Goal: Use online tool/utility: Utilize a website feature to perform a specific function

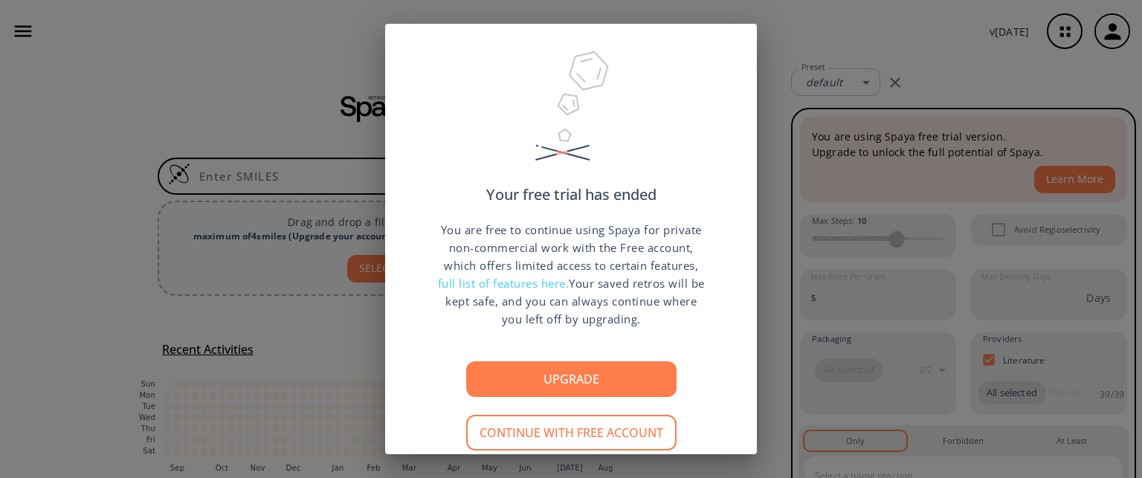
scroll to position [41, 0]
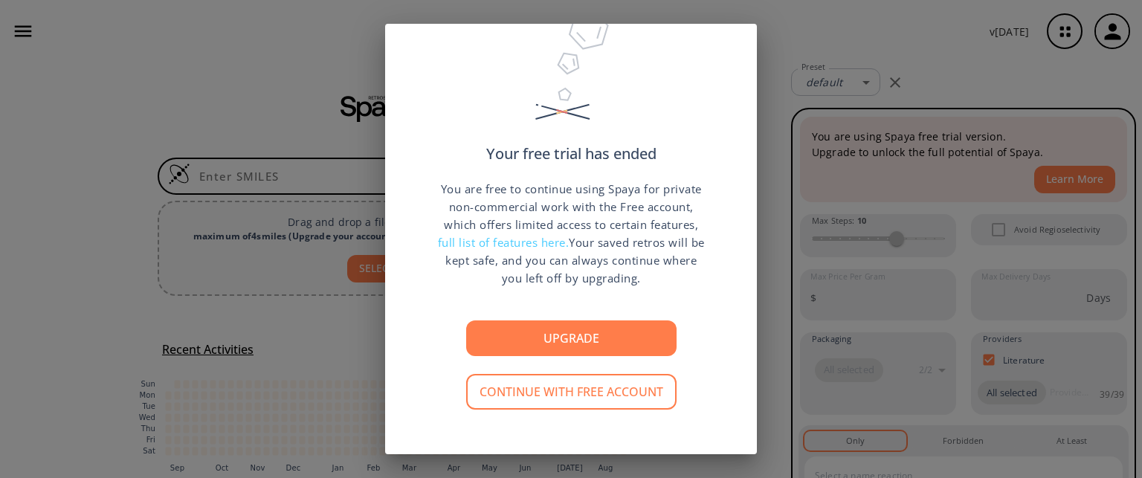
click at [949, 46] on div "Your free trial has ended You are free to continue using Spaya for private non-…" at bounding box center [571, 239] width 1142 height 478
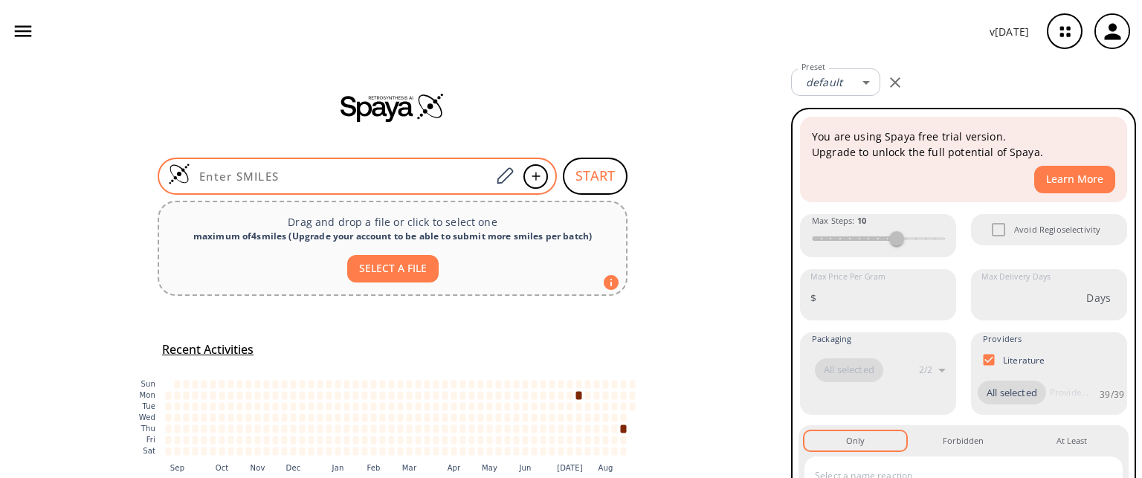
click at [265, 178] on input at bounding box center [340, 176] width 300 height 15
paste input "CC(CN)CCC(N)=O"
type input "CC(CN)CCC(N)=O"
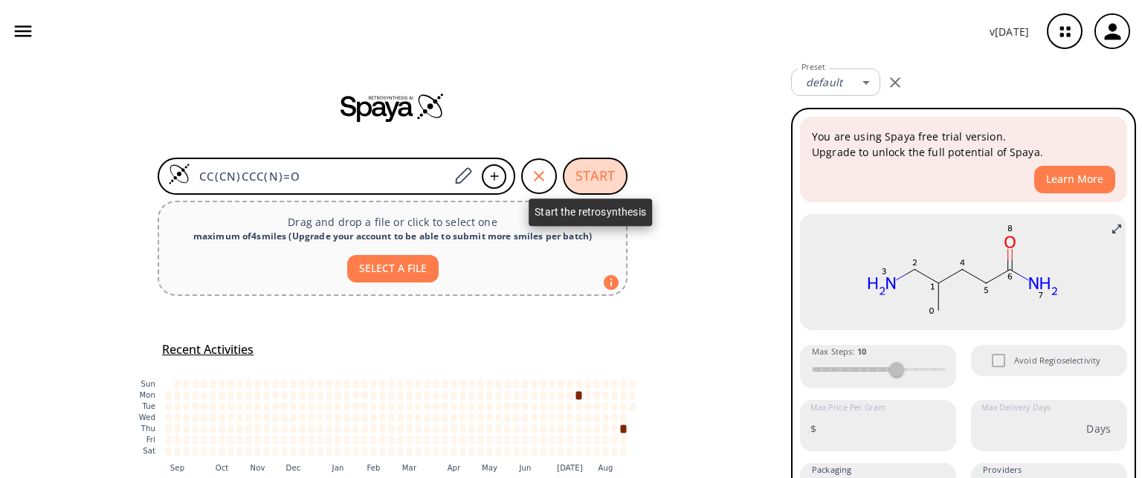
click at [593, 177] on button "START" at bounding box center [595, 176] width 65 height 37
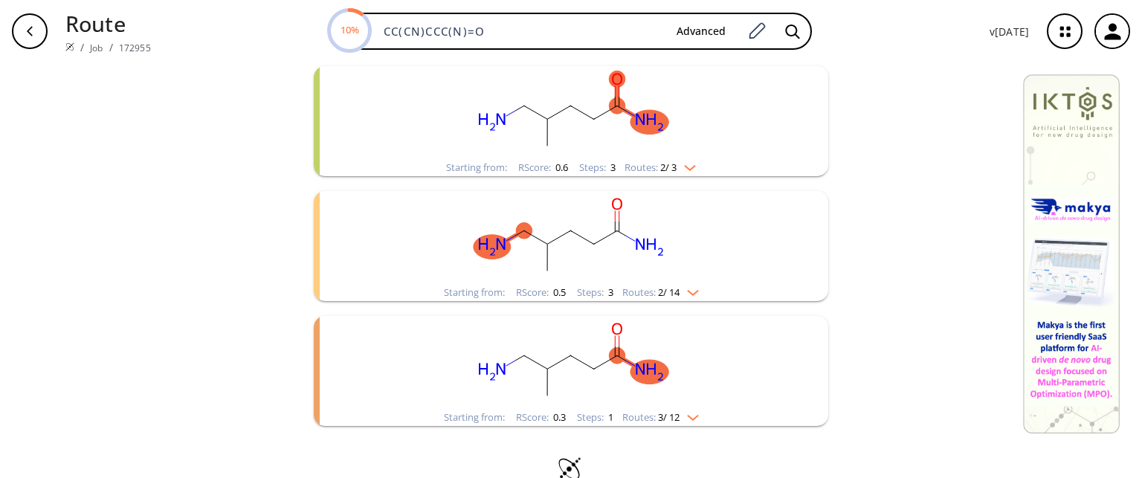
scroll to position [175, 0]
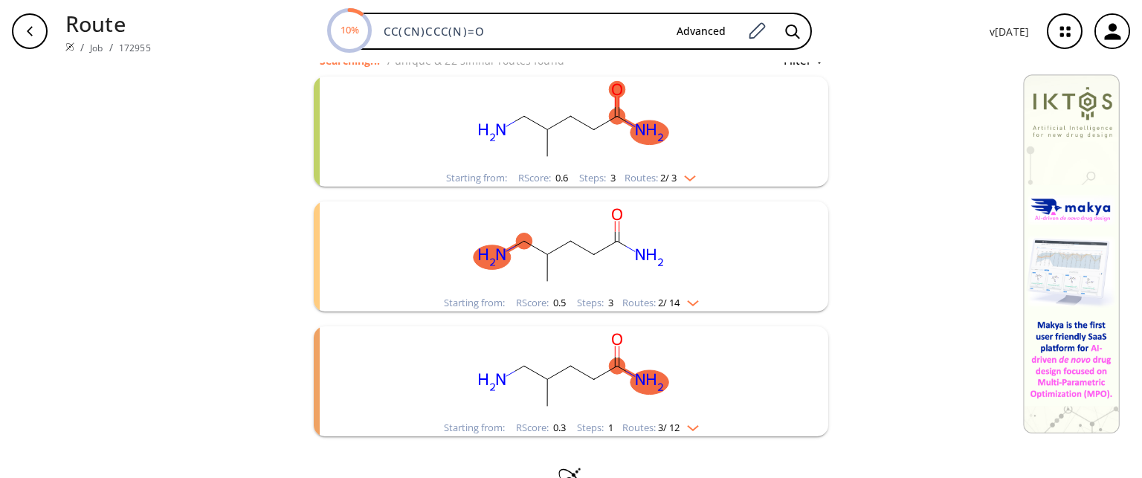
click at [602, 148] on rect "clusters" at bounding box center [571, 123] width 387 height 93
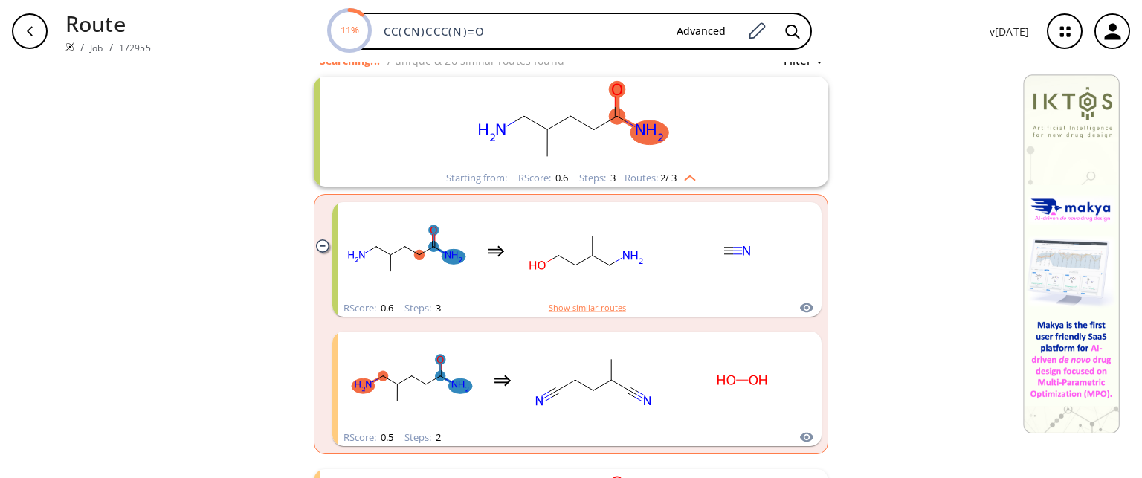
click at [934, 172] on div "clear Searching... 7 unique & 26 similar routes found Filter Starting from: RSc…" at bounding box center [571, 337] width 1142 height 898
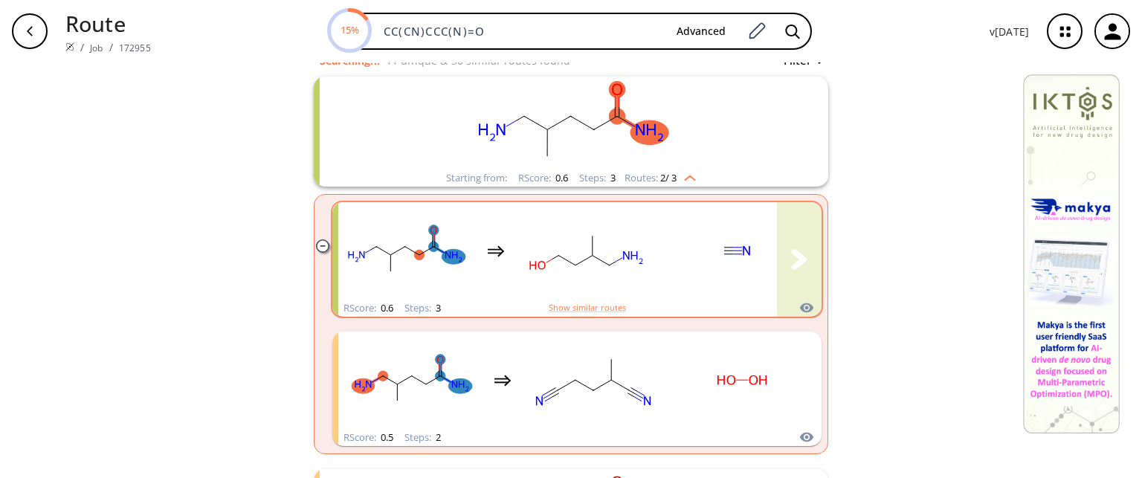
click at [559, 247] on rect "clusters" at bounding box center [587, 250] width 134 height 93
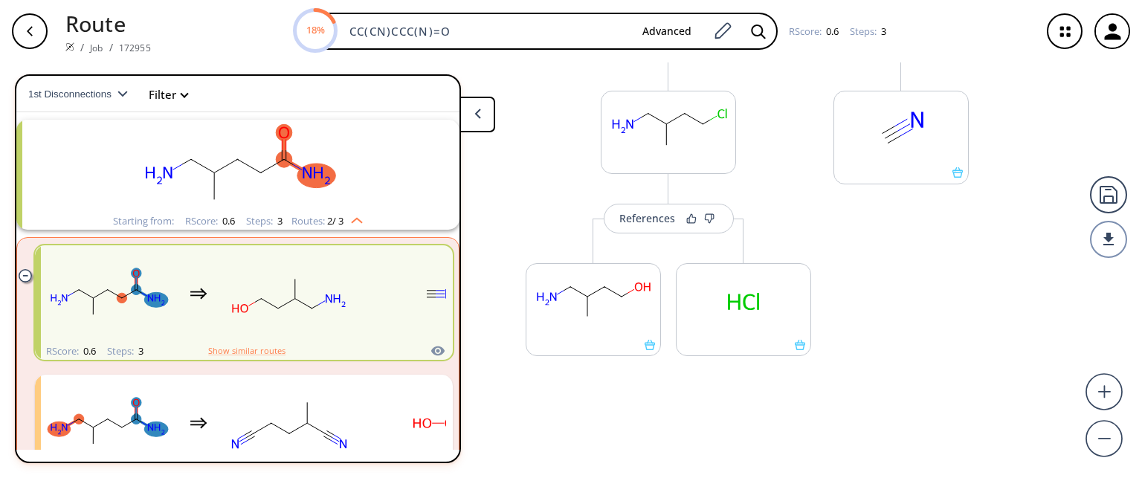
scroll to position [375, 0]
drag, startPoint x: 1139, startPoint y: 322, endPoint x: 1127, endPoint y: 255, distance: 68.0
click at [1127, 255] on div "References More routes from here References More routes from here References Mo…" at bounding box center [571, 264] width 1142 height 404
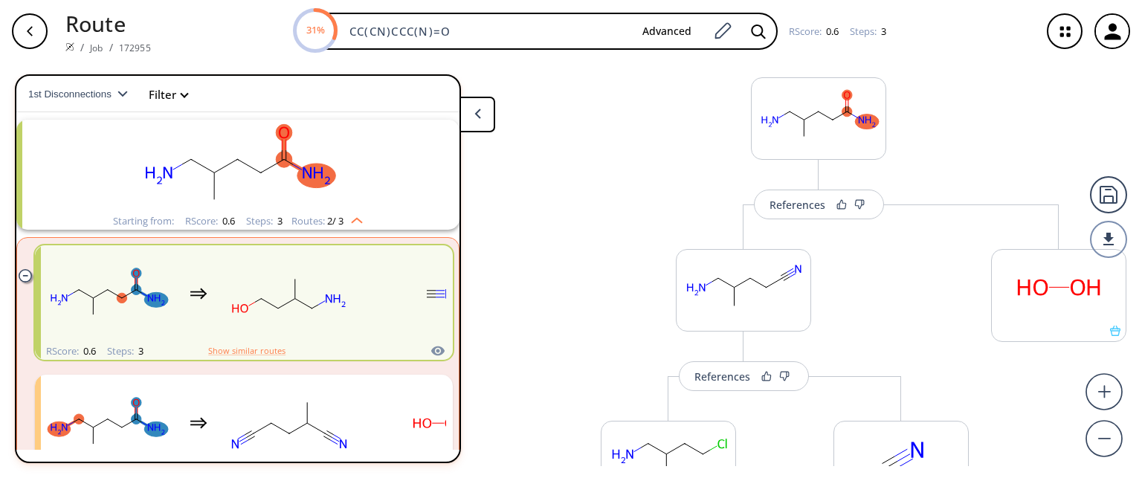
scroll to position [39, 0]
click at [31, 33] on icon "button" at bounding box center [30, 31] width 12 height 12
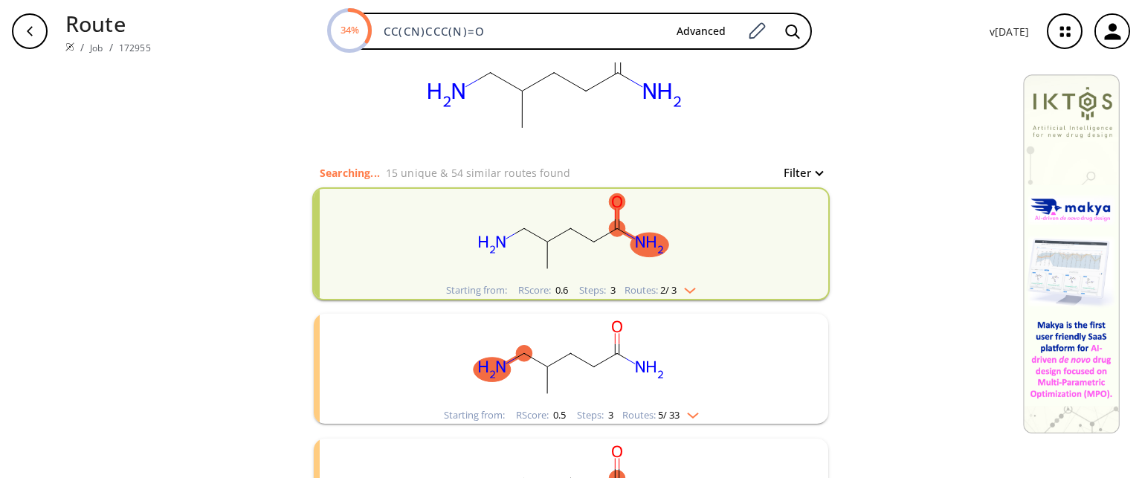
scroll to position [65, 0]
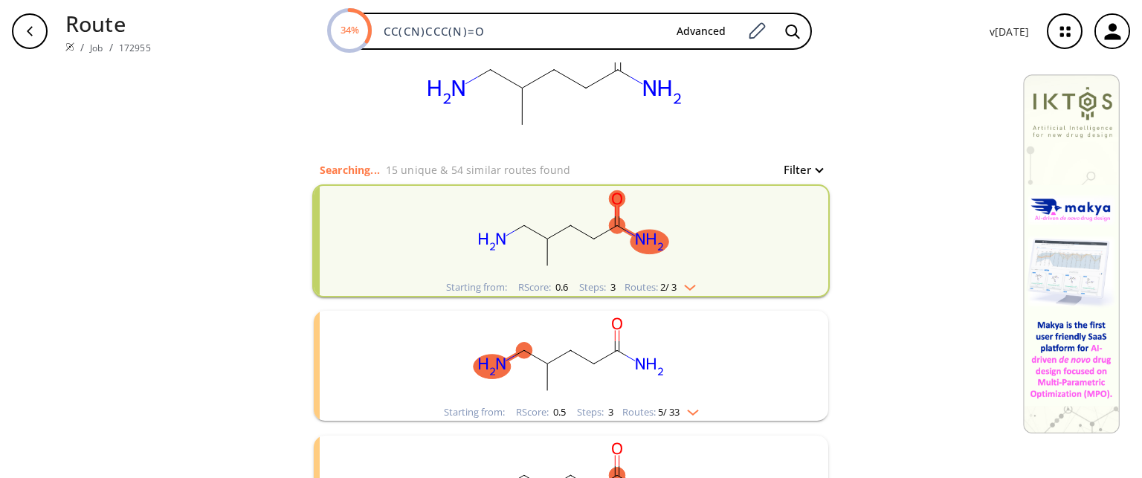
click at [686, 269] on rect "clusters" at bounding box center [571, 232] width 387 height 93
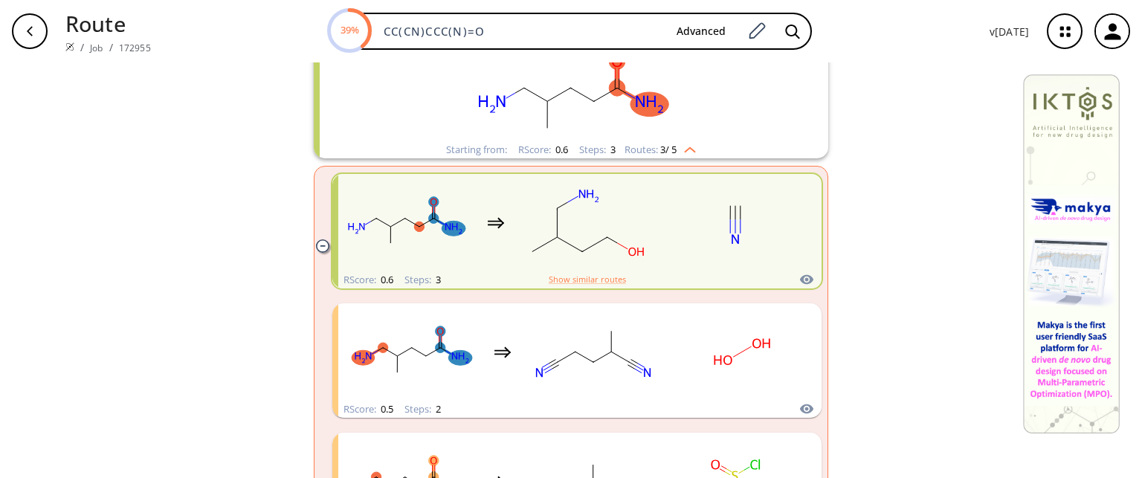
scroll to position [201, 0]
click at [571, 280] on button "Show similar routes" at bounding box center [587, 281] width 77 height 13
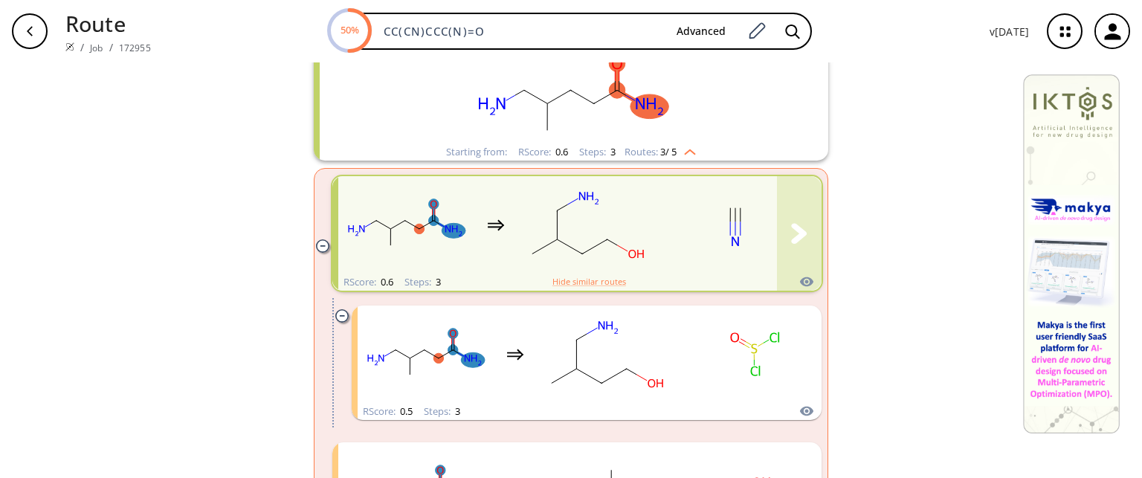
click at [520, 216] on icon "clusters" at bounding box center [587, 224] width 134 height 93
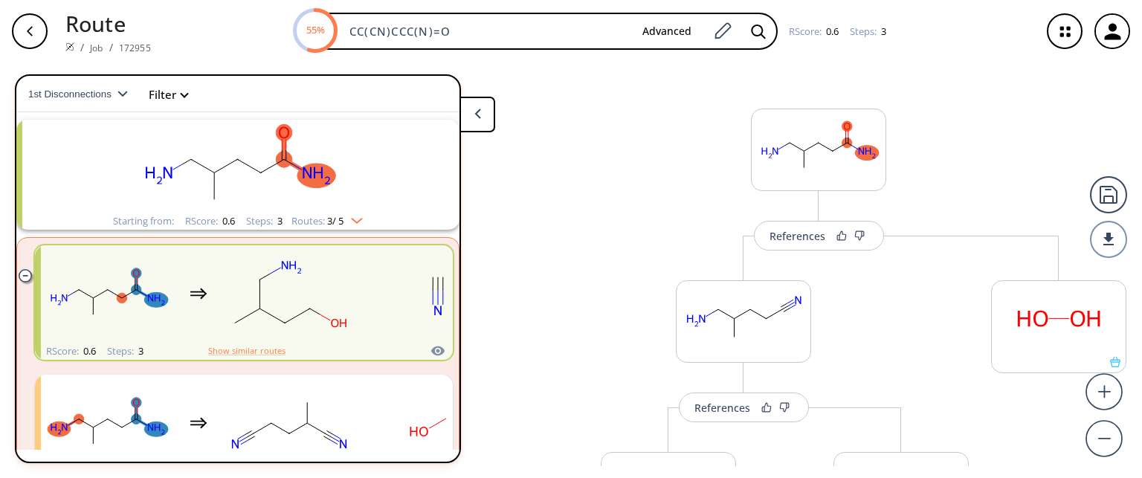
scroll to position [20, 0]
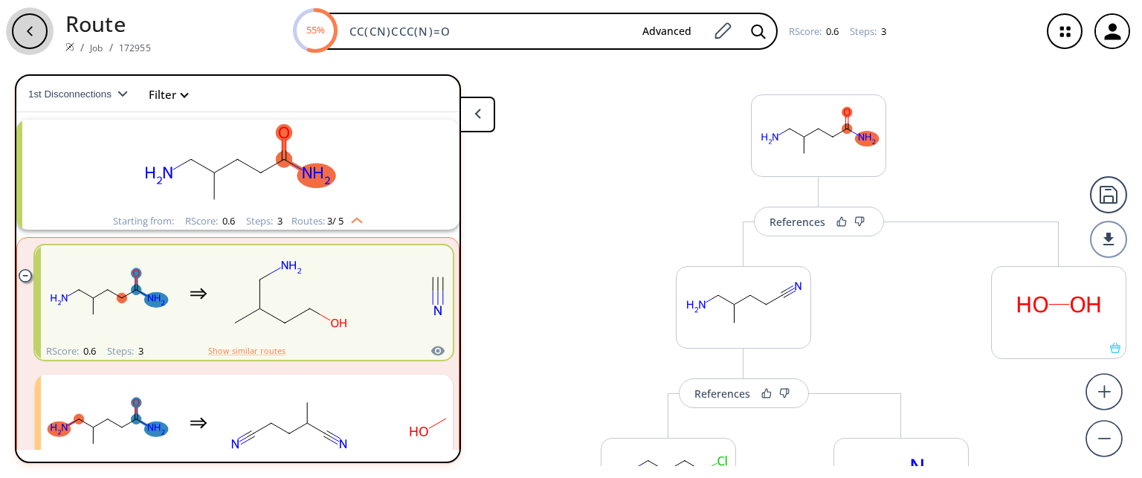
click at [30, 29] on icon "button" at bounding box center [30, 31] width 12 height 12
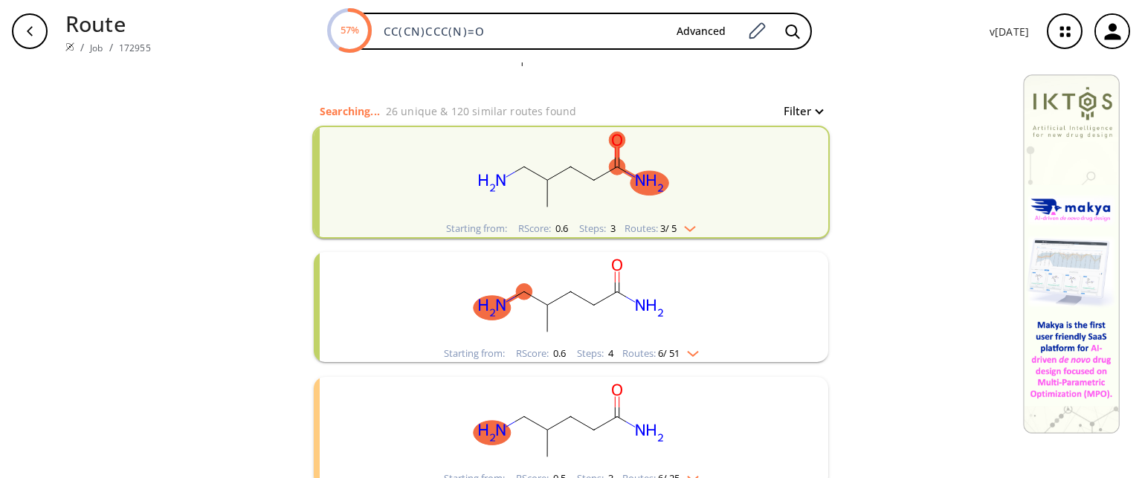
scroll to position [125, 0]
click at [613, 186] on rect "clusters" at bounding box center [571, 172] width 387 height 93
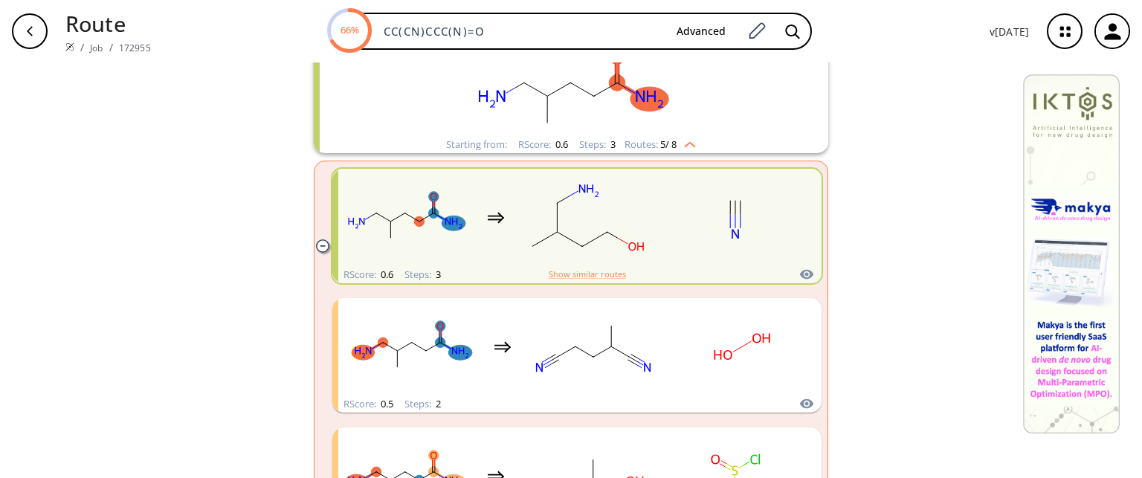
scroll to position [200, 0]
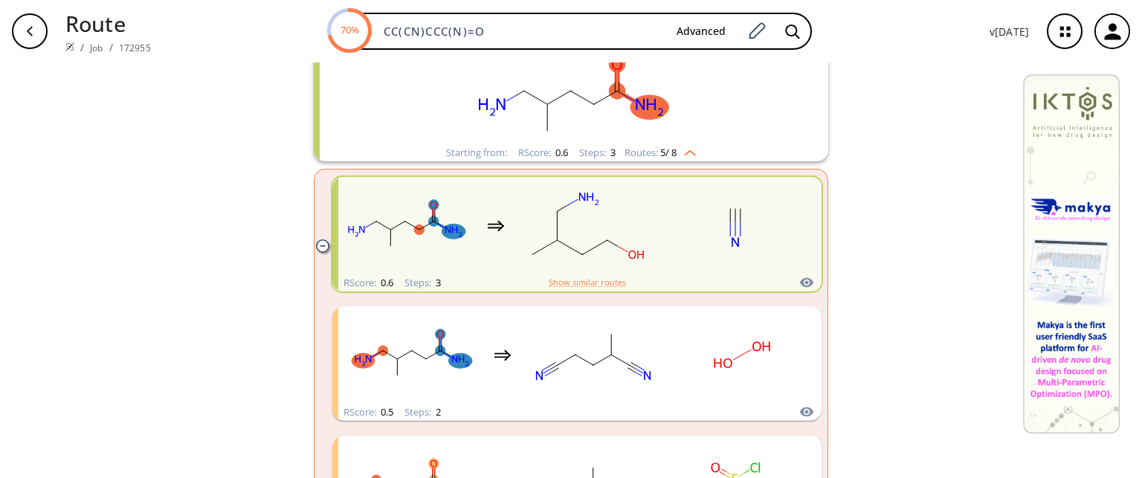
click at [573, 131] on rect "clusters" at bounding box center [571, 97] width 387 height 93
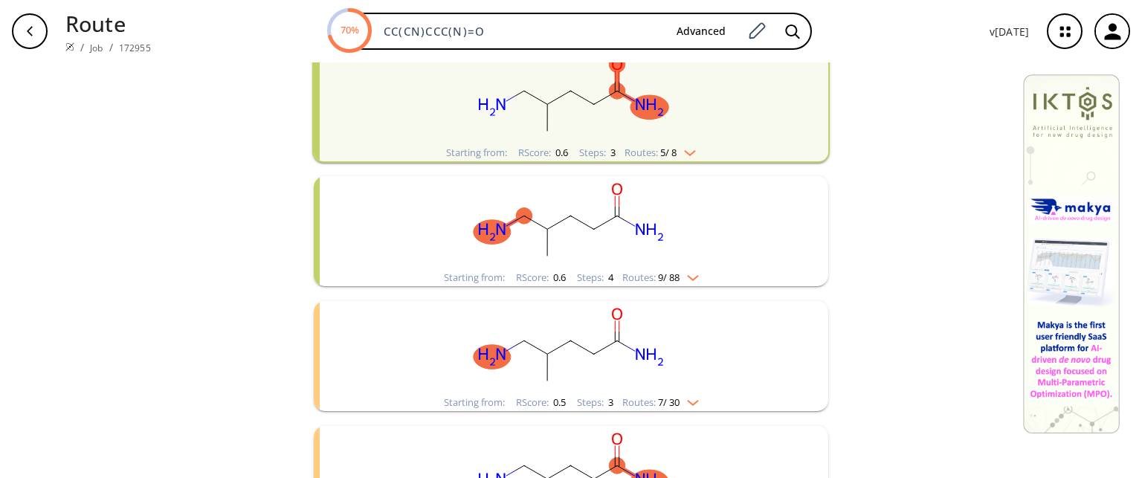
click at [573, 131] on rect "clusters" at bounding box center [571, 97] width 387 height 93
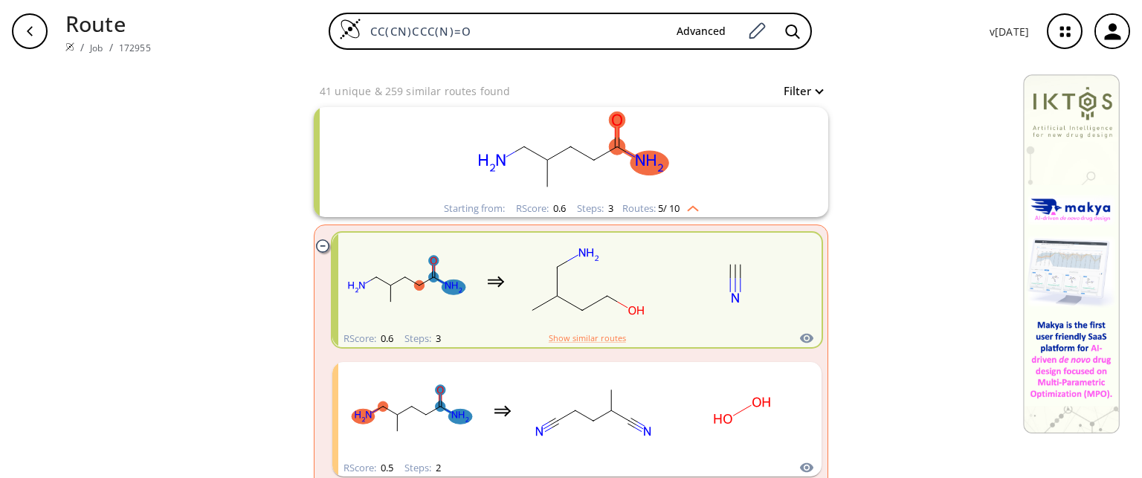
scroll to position [143, 0]
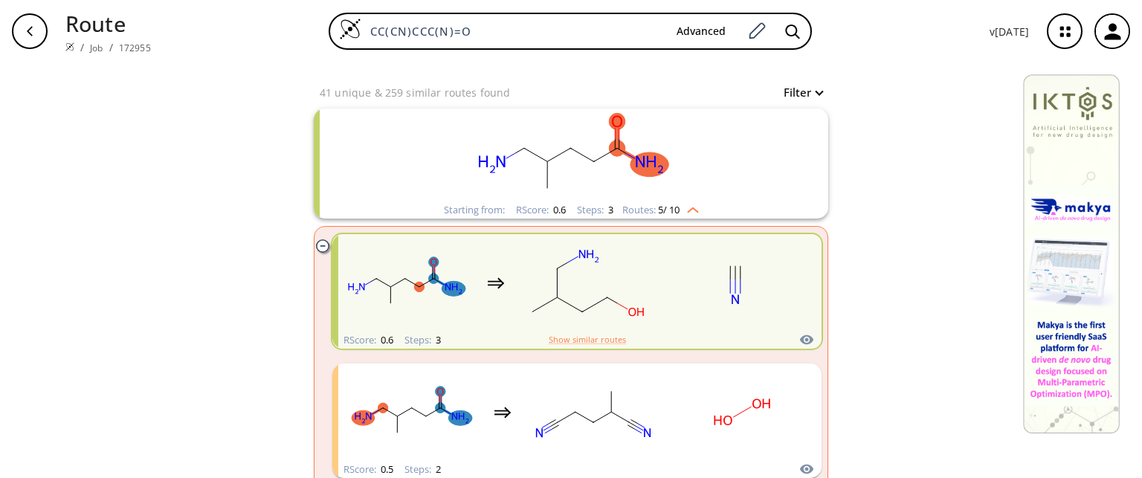
click at [708, 144] on rect "clusters" at bounding box center [571, 155] width 387 height 93
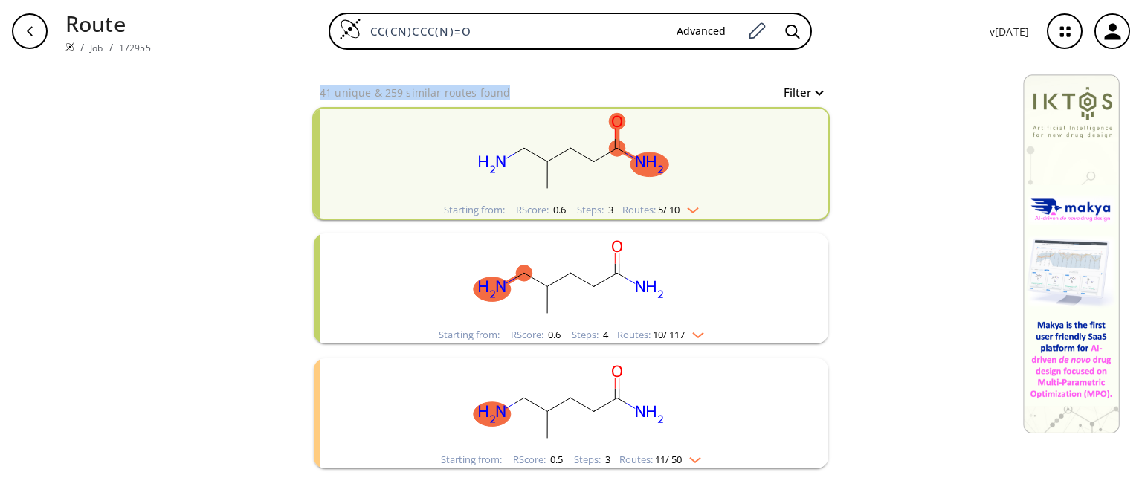
drag, startPoint x: 315, startPoint y: 88, endPoint x: 497, endPoint y: 94, distance: 181.5
click at [497, 94] on p "41 unique & 259 similar routes found" at bounding box center [415, 93] width 190 height 16
click at [937, 184] on div "clear 41 unique & 259 similar routes found Filter Starting from: RScore : 0.6 S…" at bounding box center [571, 323] width 1142 height 806
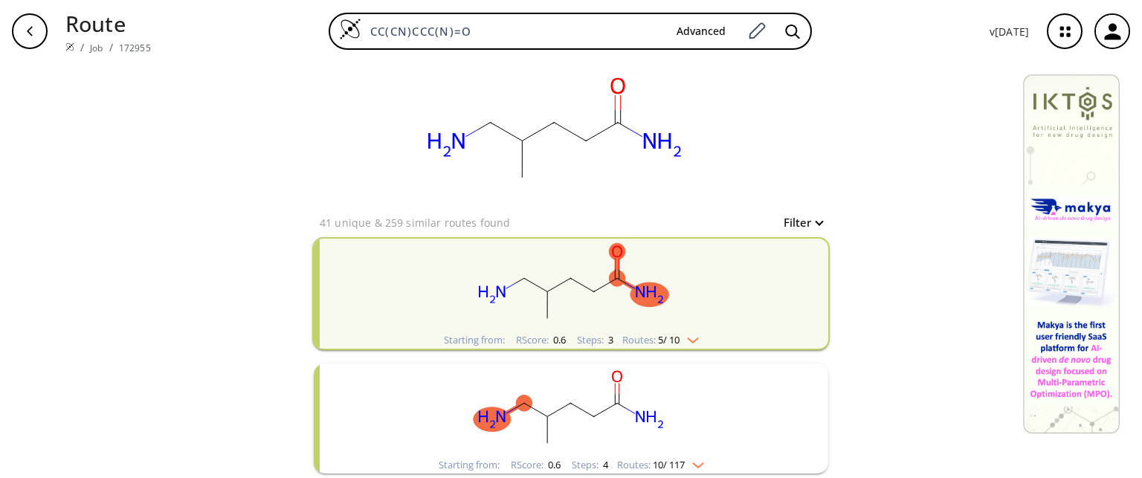
scroll to position [0, 0]
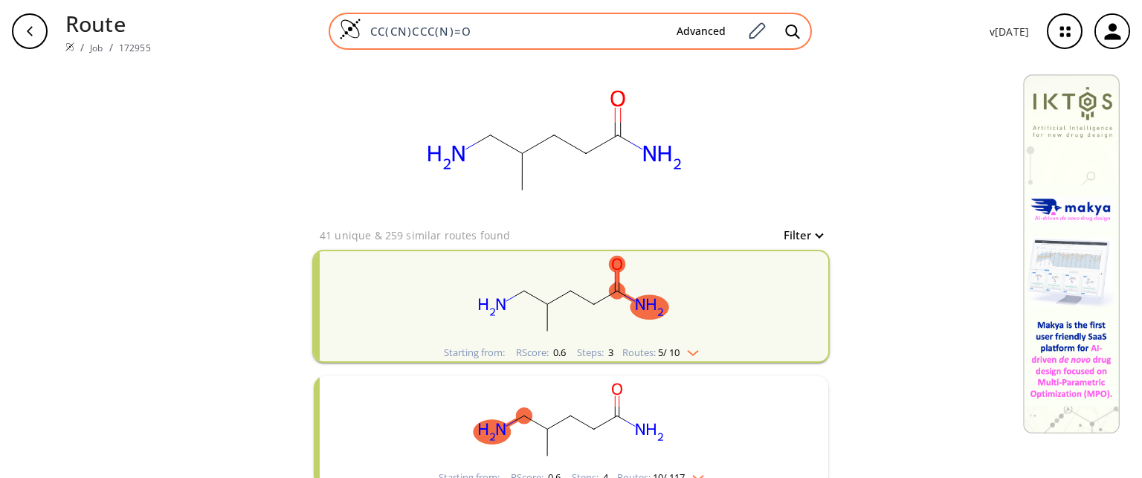
drag, startPoint x: 474, startPoint y: 30, endPoint x: 354, endPoint y: 36, distance: 119.9
click at [354, 36] on div "CC(CN)CCC(N)=O Advanced" at bounding box center [570, 31] width 483 height 37
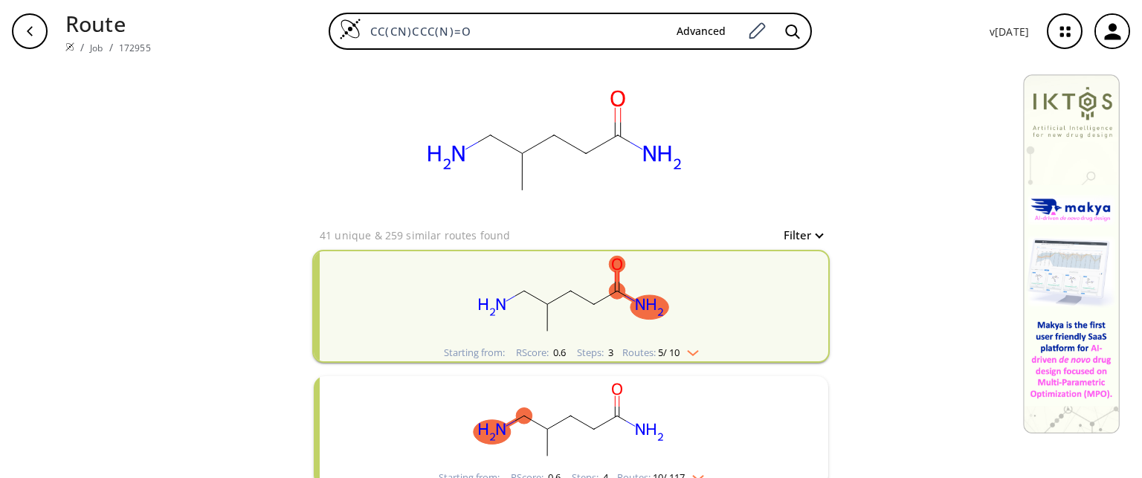
click at [914, 123] on div "clear 41 unique & 259 similar routes found Filter Starting from: RScore : 0.6 S…" at bounding box center [571, 465] width 1142 height 806
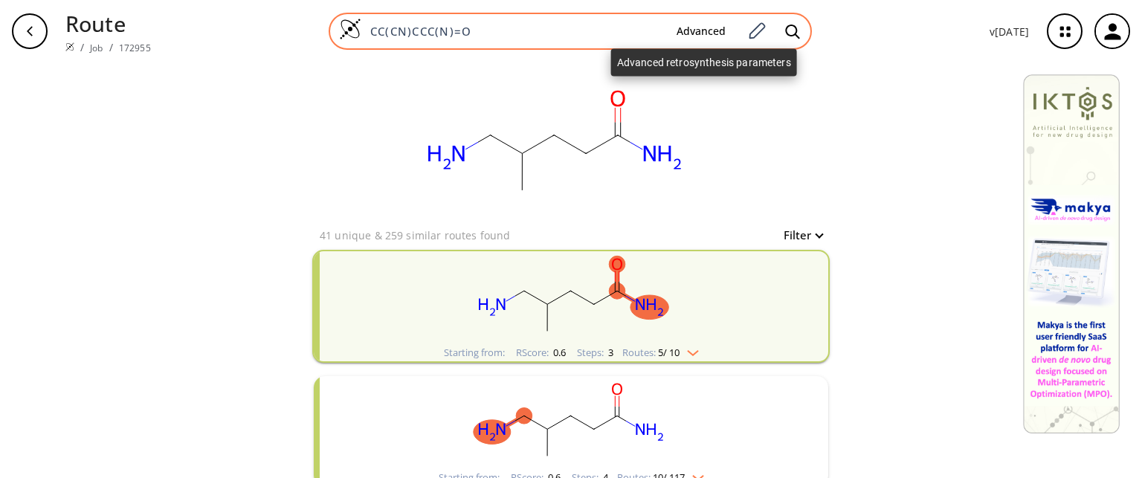
click at [697, 30] on button "Advanced" at bounding box center [701, 32] width 73 height 28
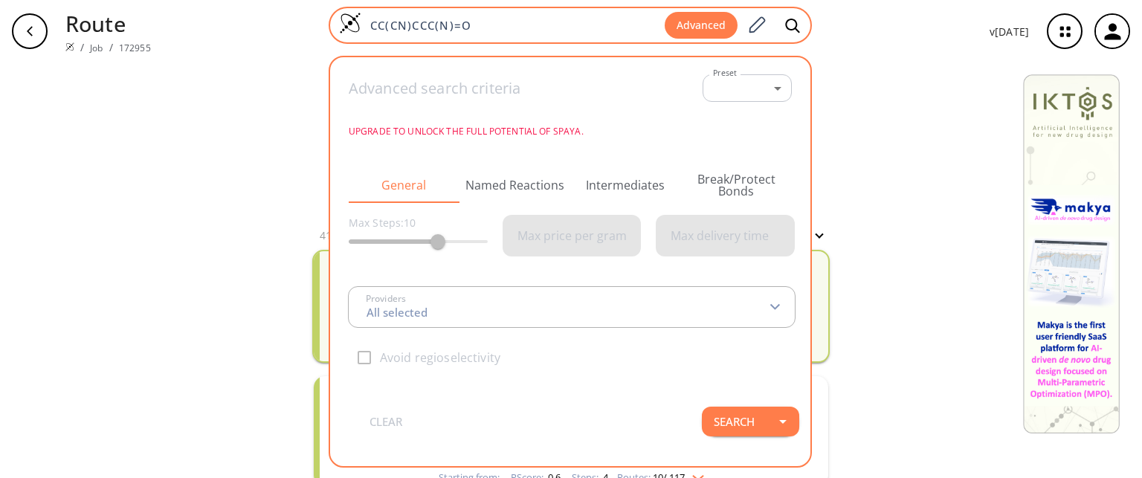
type input "All selected"
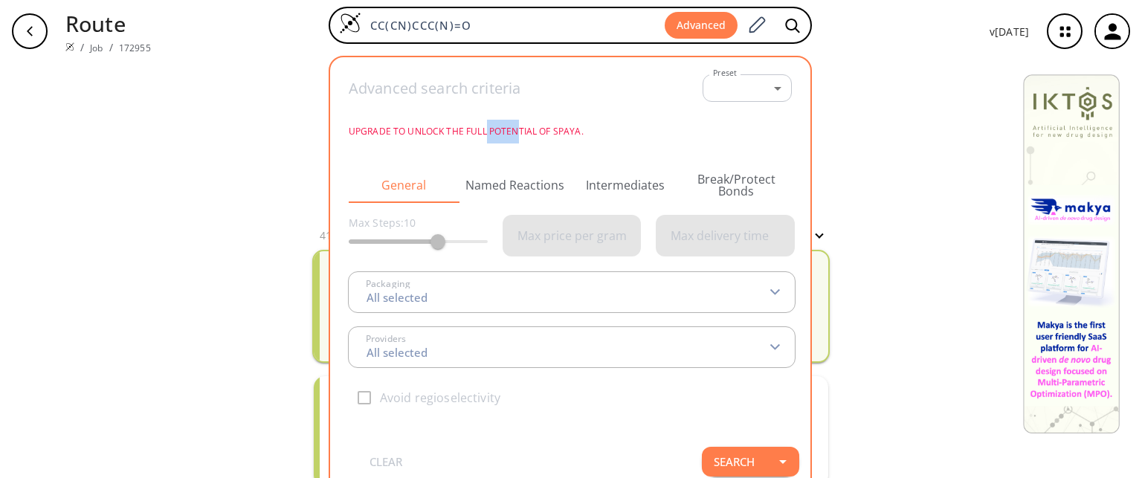
drag, startPoint x: 488, startPoint y: 132, endPoint x: 520, endPoint y: 130, distance: 32.7
click at [520, 130] on span "Upgrade to unlock the full potential of Spaya." at bounding box center [570, 132] width 443 height 24
drag, startPoint x: 442, startPoint y: 243, endPoint x: 422, endPoint y: 245, distance: 20.1
click at [422, 245] on span "Max Steps: 10" at bounding box center [418, 236] width 139 height 42
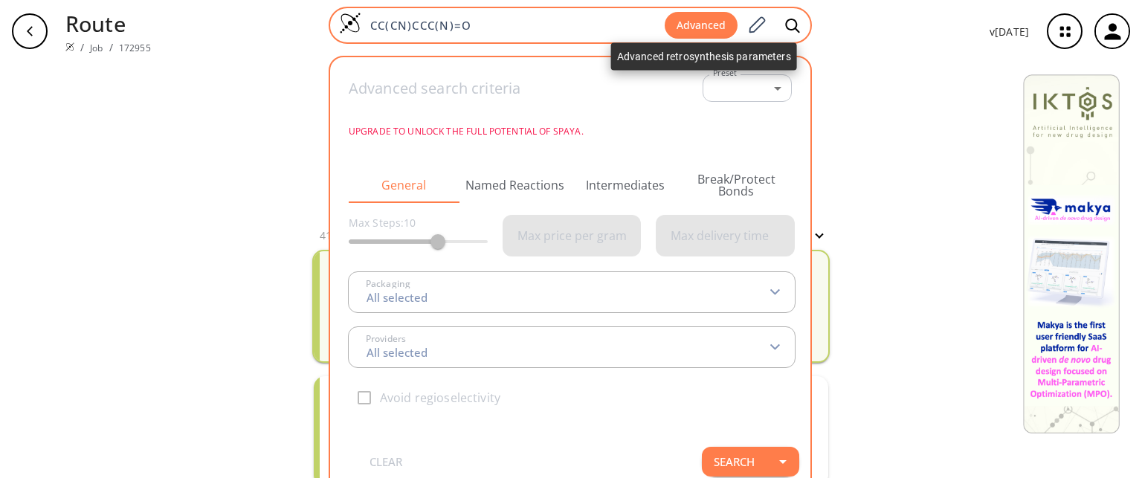
click at [713, 28] on button "Advanced" at bounding box center [701, 26] width 73 height 28
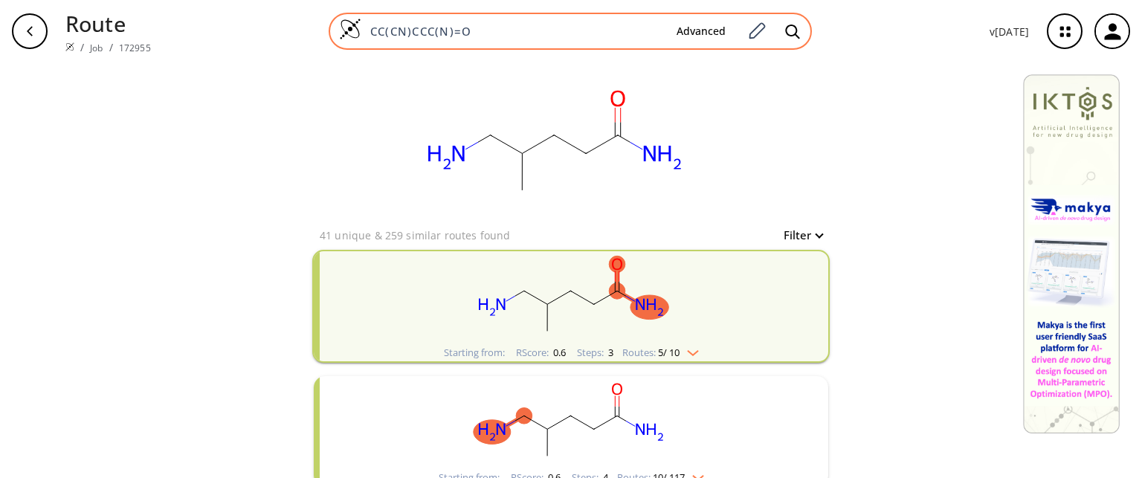
click at [505, 33] on input "CC(CN)CCC(N)=O" at bounding box center [512, 31] width 303 height 15
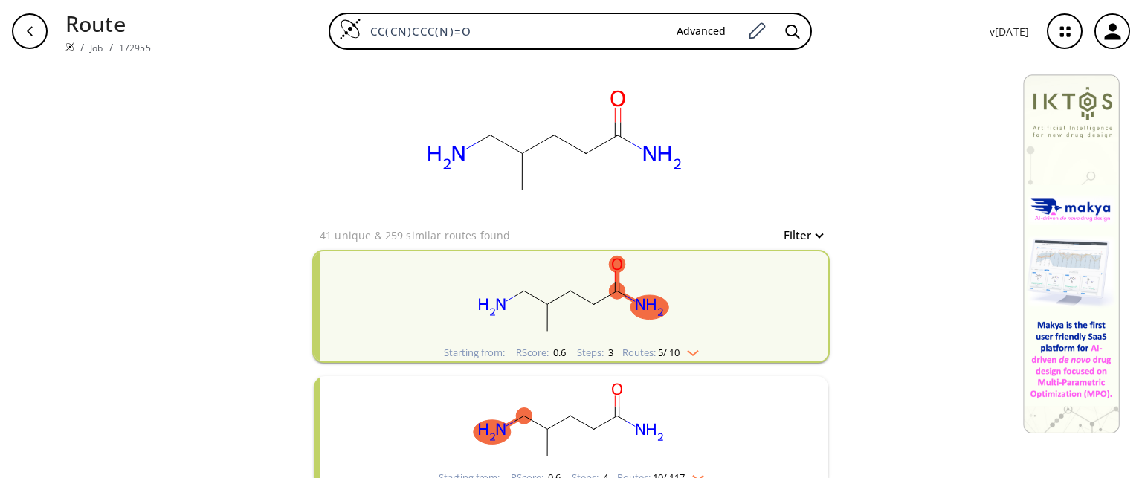
click at [929, 120] on div "clear 41 unique & 259 similar routes found Filter Starting from: RScore : 0.6 S…" at bounding box center [571, 465] width 1142 height 806
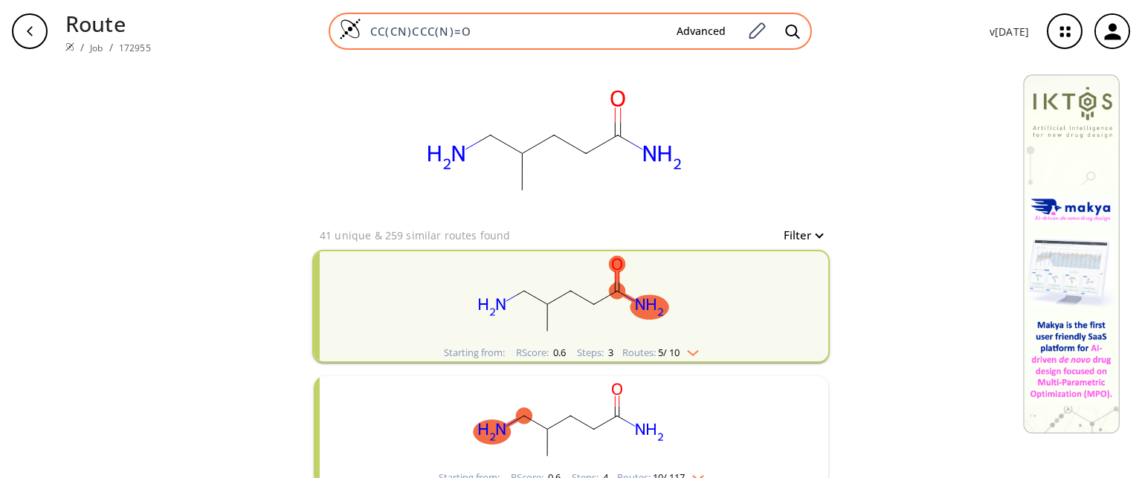
click at [492, 36] on input "CC(CN)CCC(N)=O" at bounding box center [512, 31] width 303 height 15
paste input "=O)OC1CN2CCC1CC2"
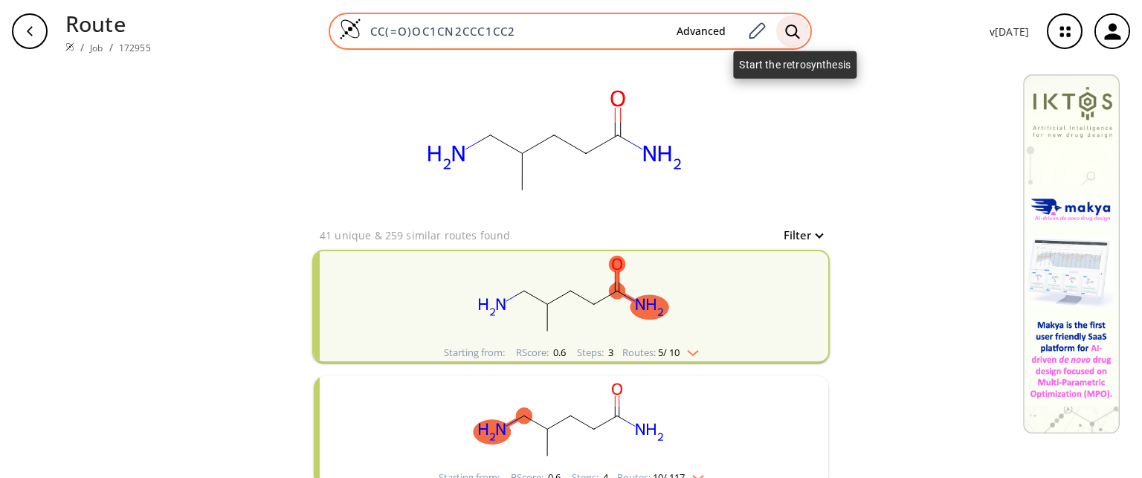
type input "CC(=O)OC1CN2CCC1CC2"
click at [794, 32] on icon at bounding box center [792, 32] width 15 height 16
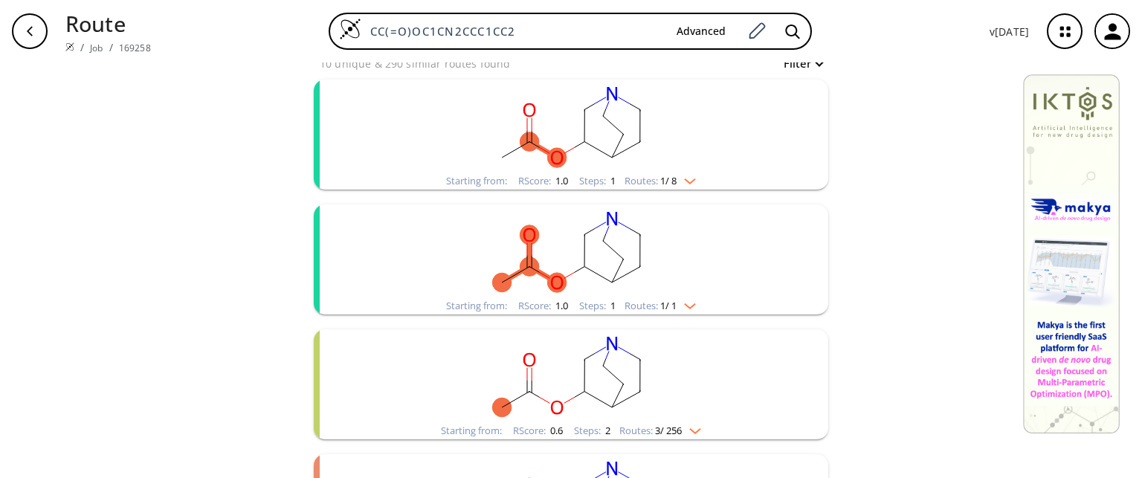
scroll to position [172, 0]
click at [638, 146] on ellipse "clusters" at bounding box center [639, 141] width 19 height 19
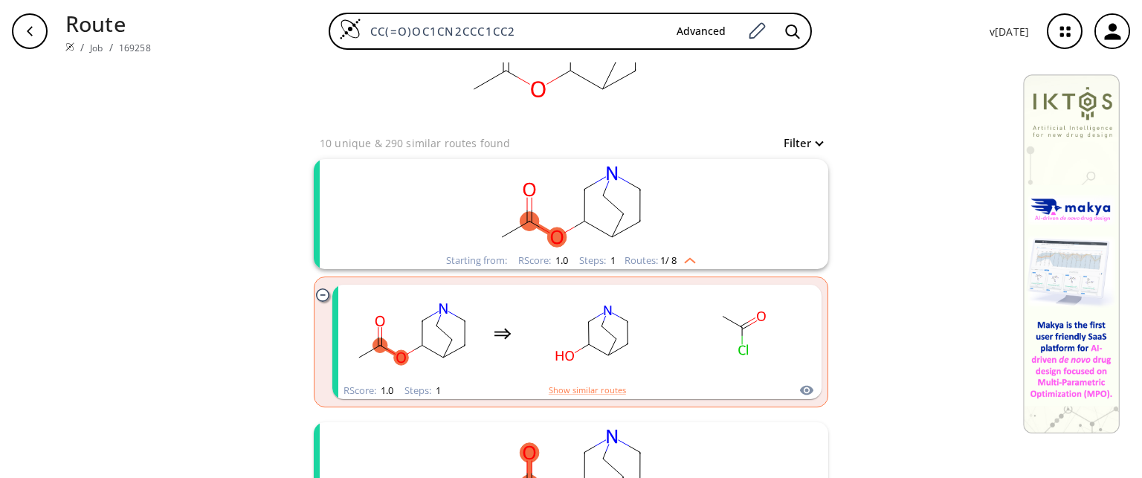
scroll to position [108, 0]
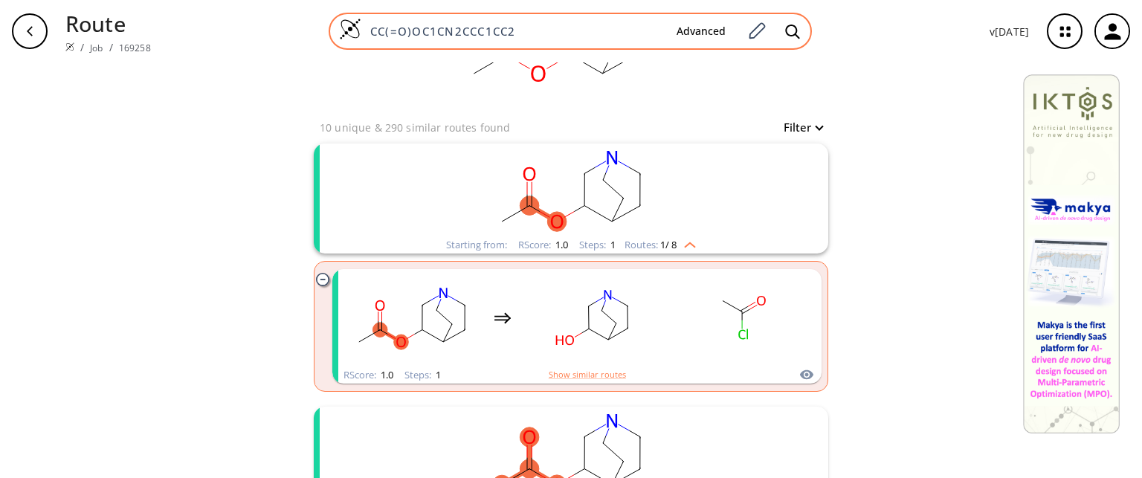
click at [547, 24] on input "CC(=O)OC1CN2CCC1CC2" at bounding box center [512, 31] width 303 height 15
paste input "Oc1ccc2nc(S(=O)(=O)N3CCN(C(=O)c4ccc(F)cc4)CC3)sc2c1"
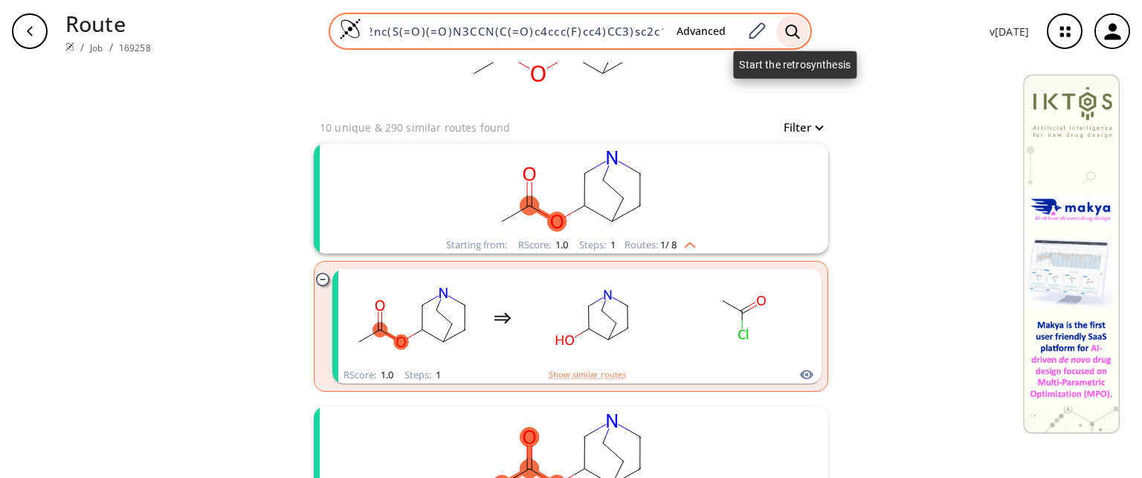
type input "COc1ccc2nc(S(=O)(=O)N3CCN(C(=O)c4ccc(F)cc4)CC3)sc2c1"
click at [788, 30] on icon at bounding box center [792, 31] width 14 height 14
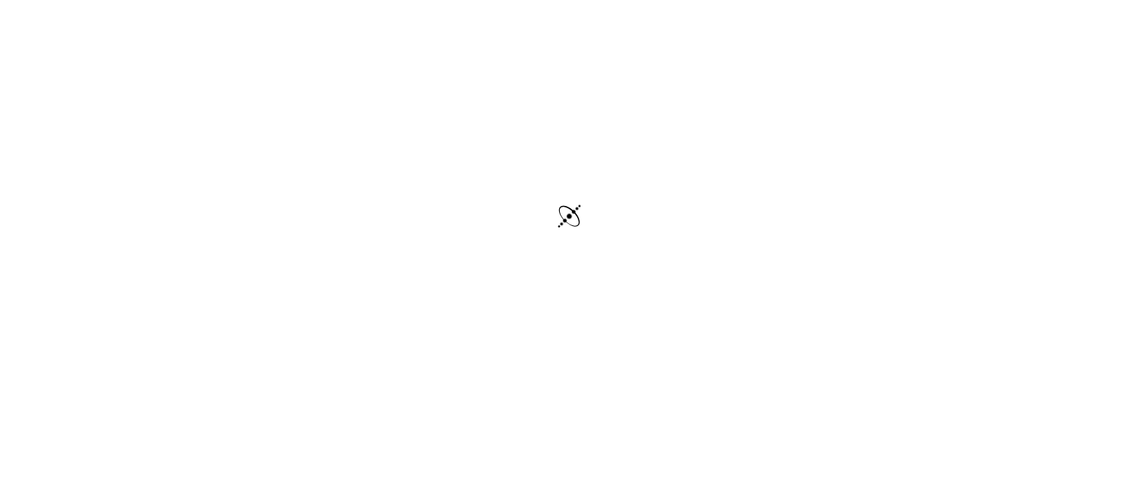
scroll to position [42, 0]
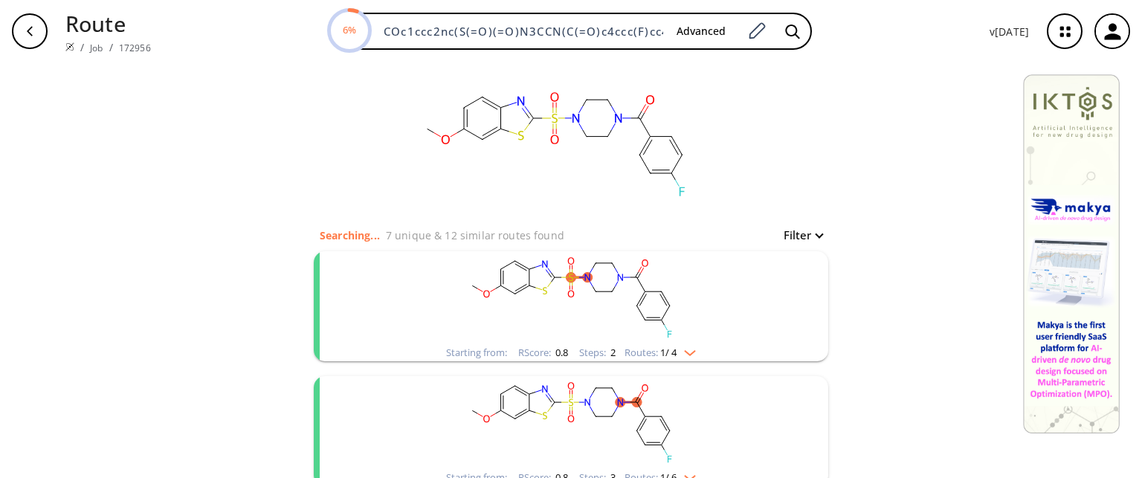
click at [109, 25] on p "Route" at bounding box center [107, 23] width 85 height 32
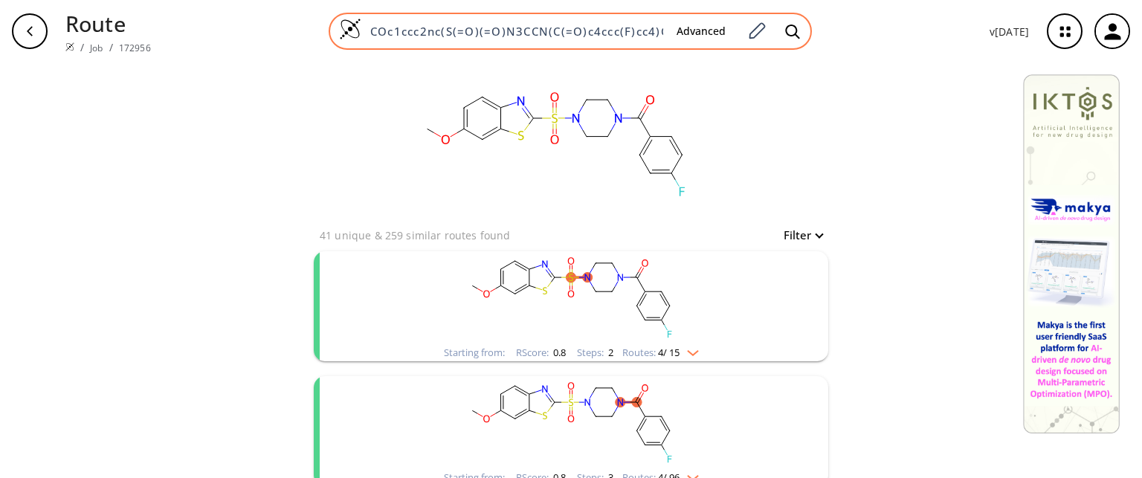
click at [401, 31] on input "COc1ccc2nc(S(=O)(=O)N3CCN(C(=O)c4ccc(F)cc4)CC3)sc2c1" at bounding box center [512, 31] width 303 height 15
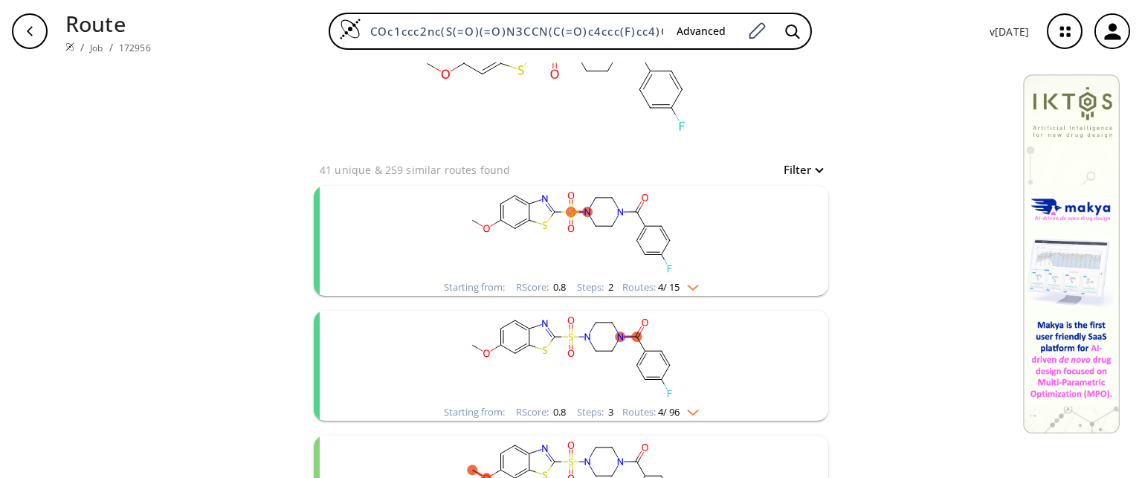
scroll to position [67, 0]
click at [610, 261] on rect "clusters" at bounding box center [571, 230] width 387 height 93
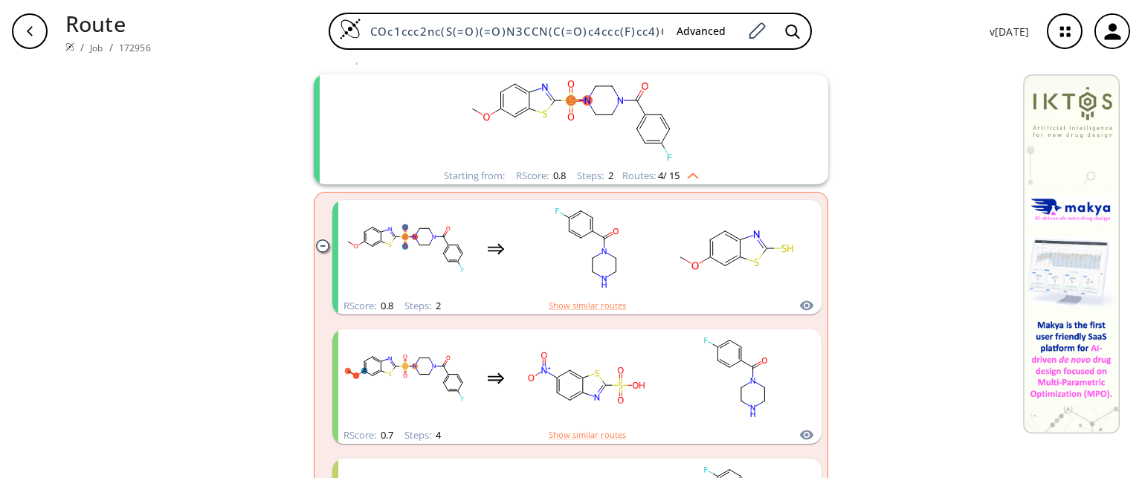
scroll to position [182, 0]
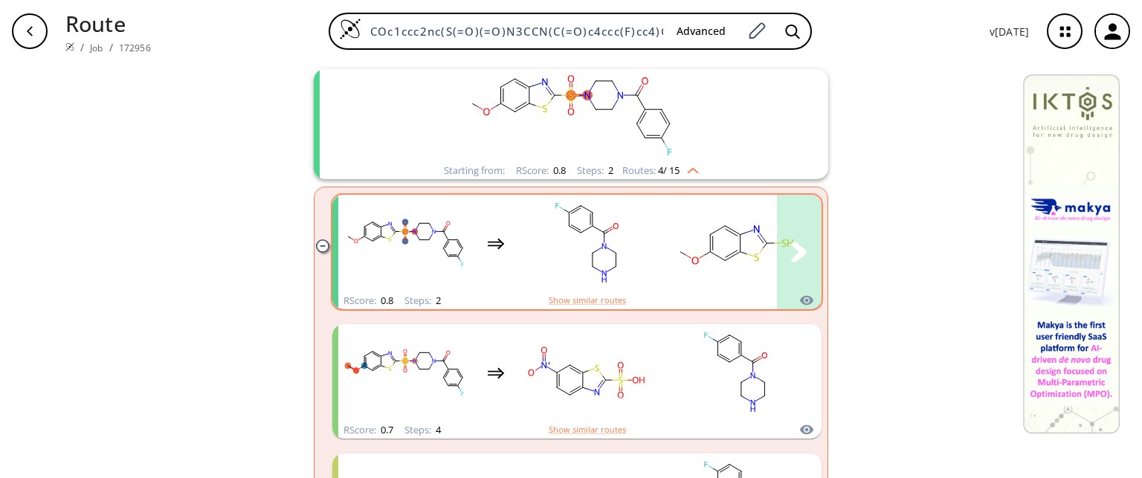
click at [529, 246] on rect "clusters" at bounding box center [587, 243] width 134 height 93
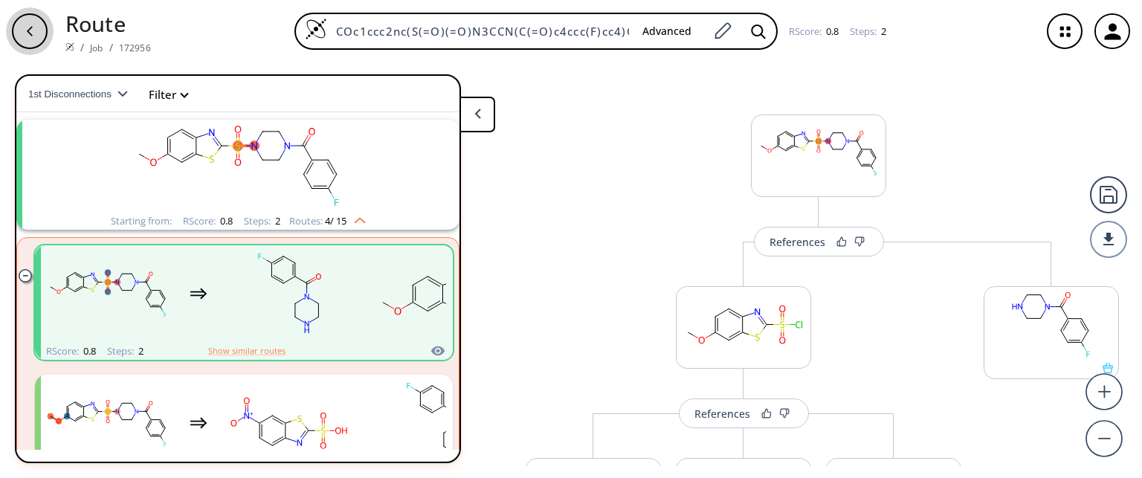
click at [36, 35] on div "button" at bounding box center [30, 31] width 36 height 36
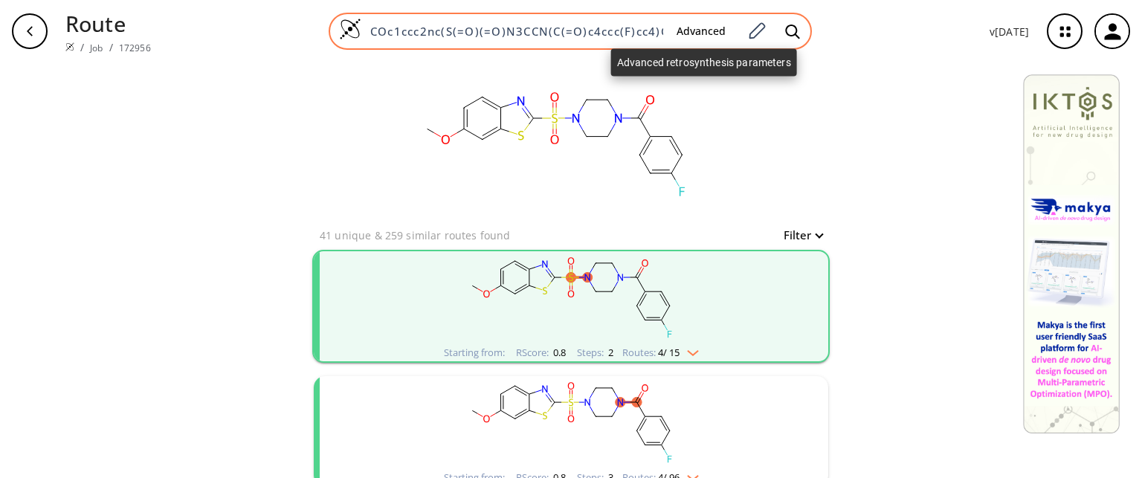
click at [706, 26] on button "Advanced" at bounding box center [701, 32] width 73 height 28
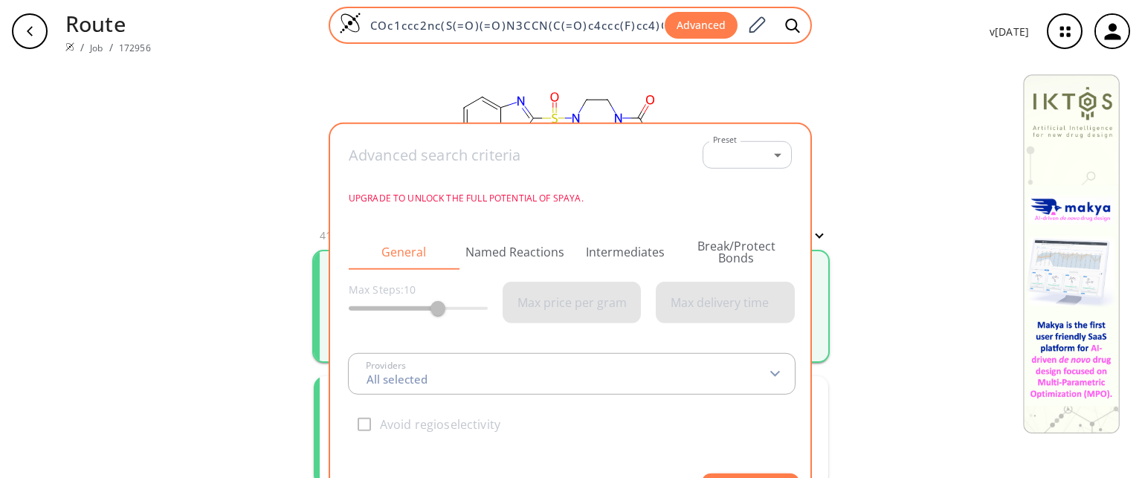
scroll to position [0, 54]
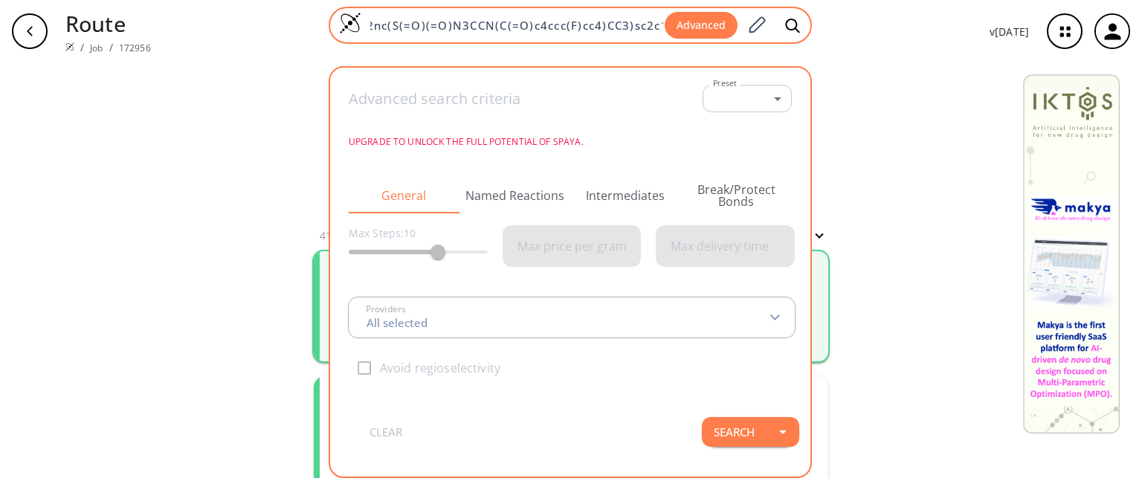
type input "All selected"
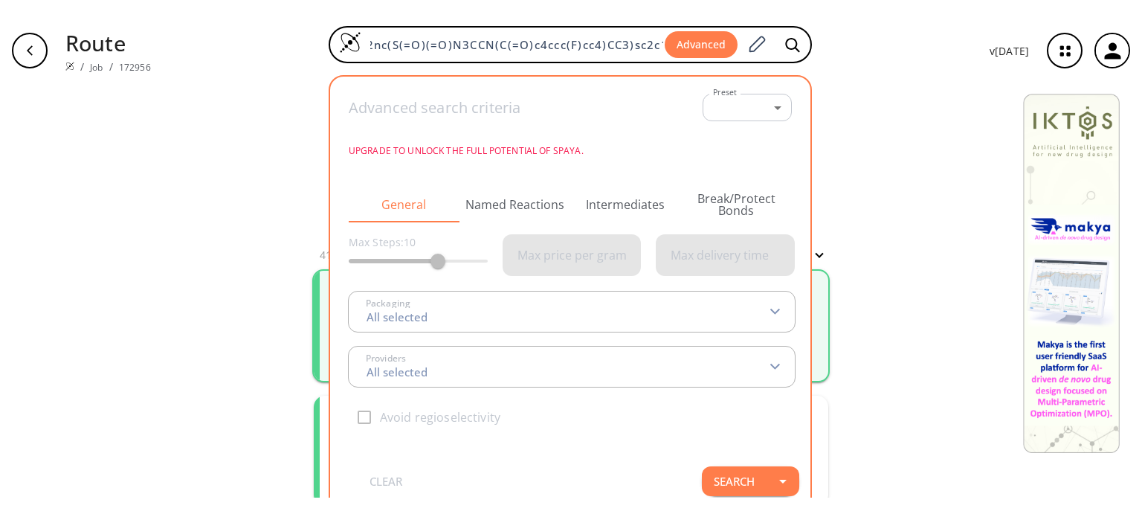
scroll to position [0, 0]
